Goal: Answer question/provide support

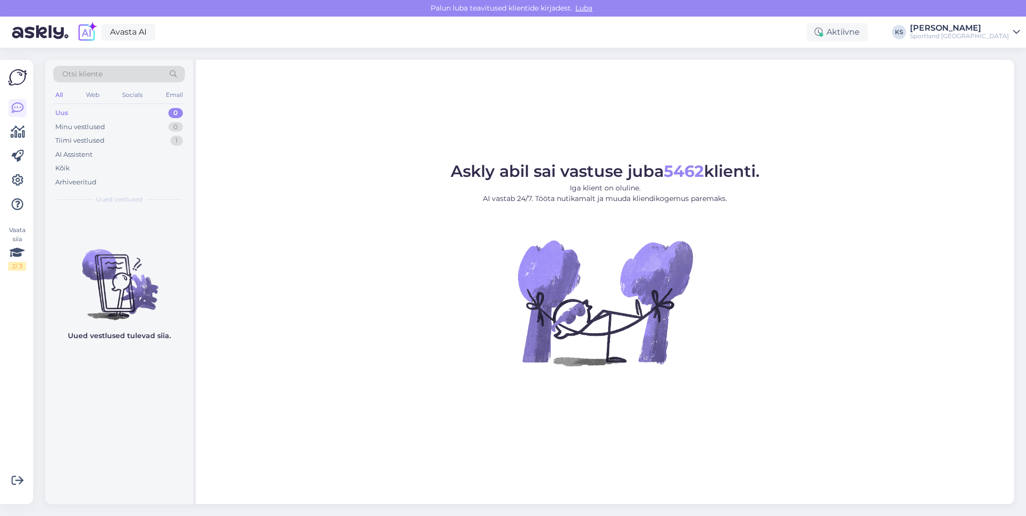
click at [187, 139] on div "Otsi kliente All Web Socials Email Uus 0 Minu vestlused 0 Tiimi vestlused 1 AI …" at bounding box center [119, 135] width 148 height 150
click at [184, 139] on div "Tiimi vestlused 1" at bounding box center [119, 141] width 132 height 14
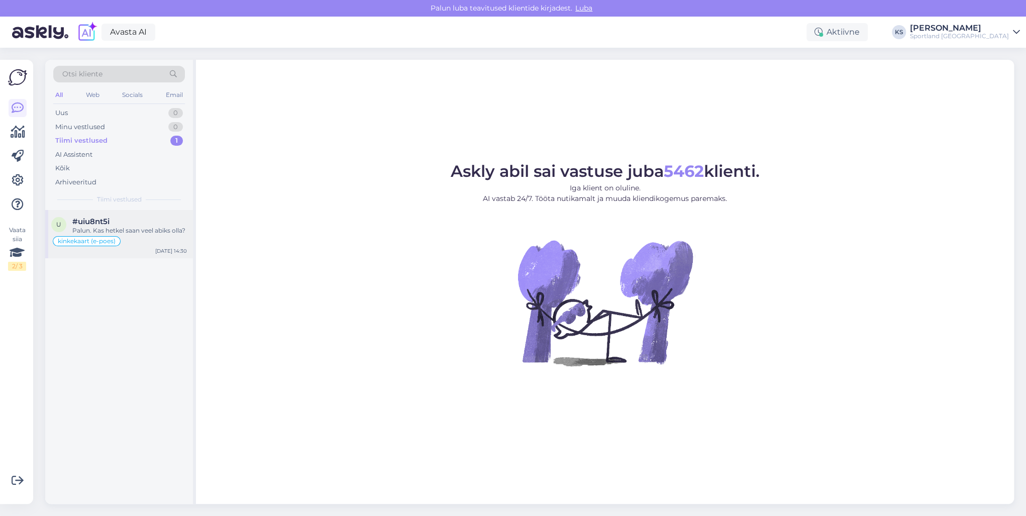
click at [173, 228] on div "Palun. Kas hetkel saan veel abiks olla?" at bounding box center [129, 230] width 115 height 9
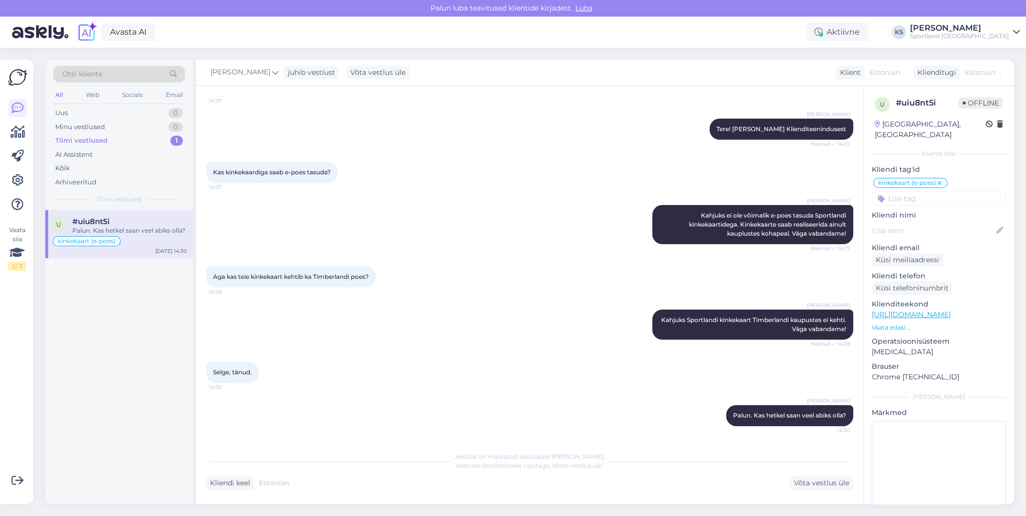
scroll to position [74, 0]
click at [832, 481] on div "Võta vestlus üle" at bounding box center [821, 483] width 63 height 14
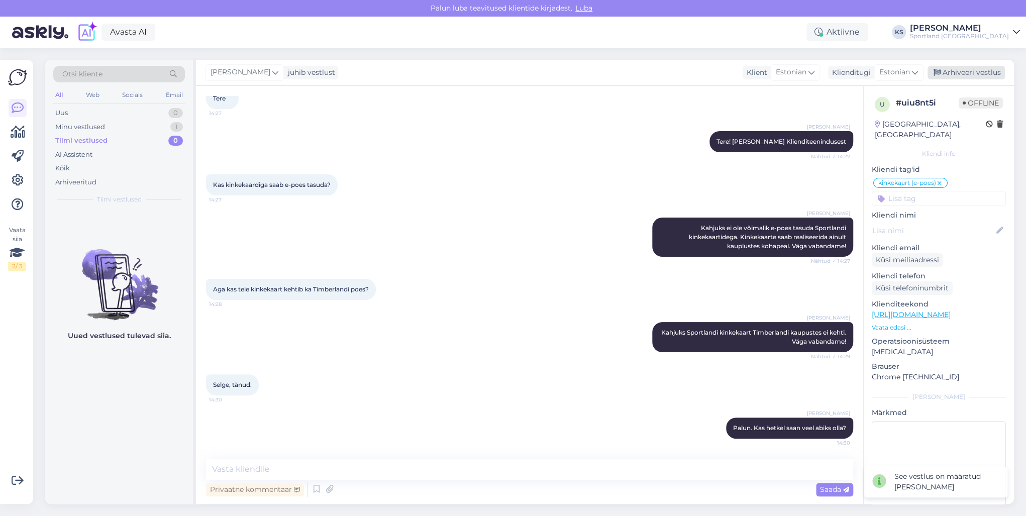
click at [970, 66] on div "Arhiveeri vestlus" at bounding box center [965, 73] width 77 height 14
